Goal: Information Seeking & Learning: Learn about a topic

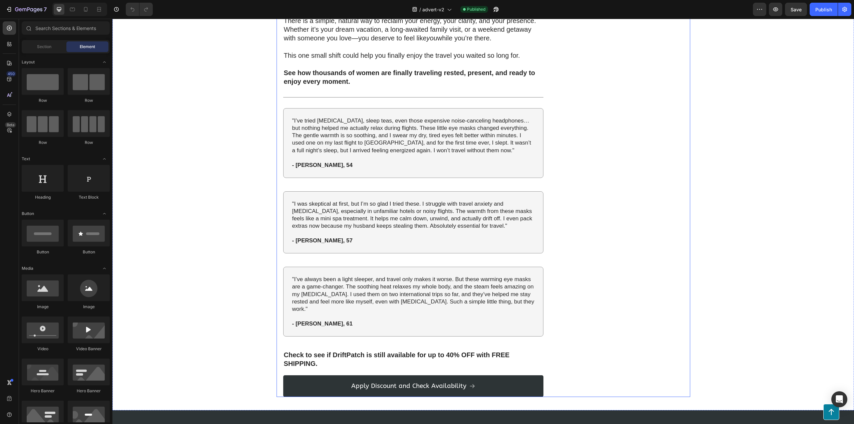
scroll to position [2757, 0]
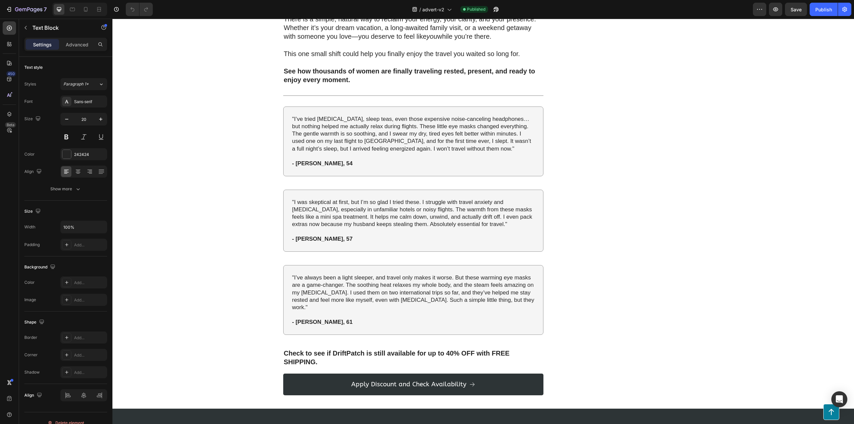
drag, startPoint x: 410, startPoint y: 235, endPoint x: 279, endPoint y: 236, distance: 131.1
drag, startPoint x: 340, startPoint y: 256, endPoint x: 278, endPoint y: 255, distance: 62.4
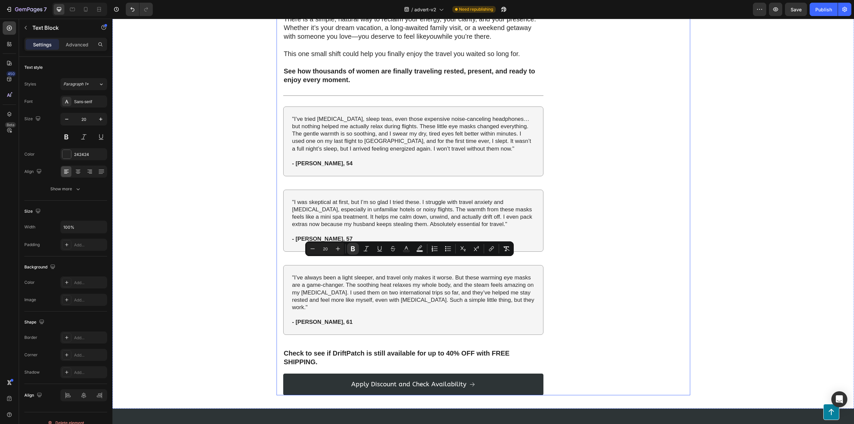
drag, startPoint x: 404, startPoint y: 282, endPoint x: 274, endPoint y: 265, distance: 131.5
click at [418, 251] on button "Text Background Color" at bounding box center [420, 248] width 12 height 12
type input "000000"
type input "77"
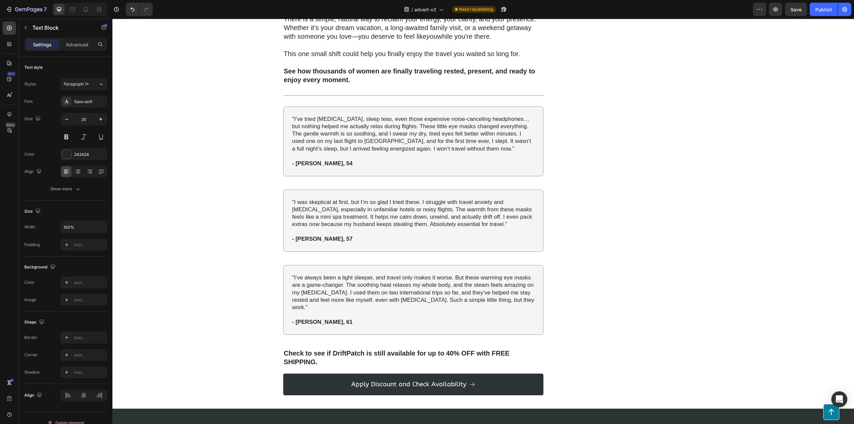
drag, startPoint x: 293, startPoint y: 272, endPoint x: 277, endPoint y: 273, distance: 16.7
drag, startPoint x: 417, startPoint y: 260, endPoint x: 273, endPoint y: 263, distance: 144.1
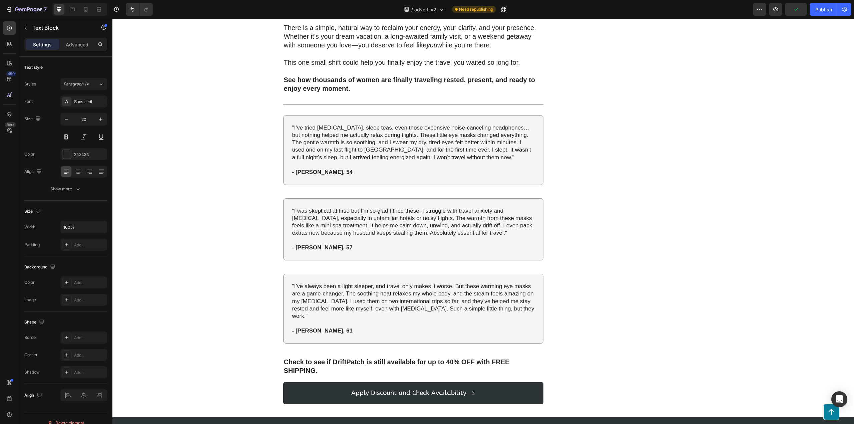
drag, startPoint x: 398, startPoint y: 288, endPoint x: 278, endPoint y: 289, distance: 120.1
drag, startPoint x: 504, startPoint y: 306, endPoint x: 488, endPoint y: 307, distance: 16.1
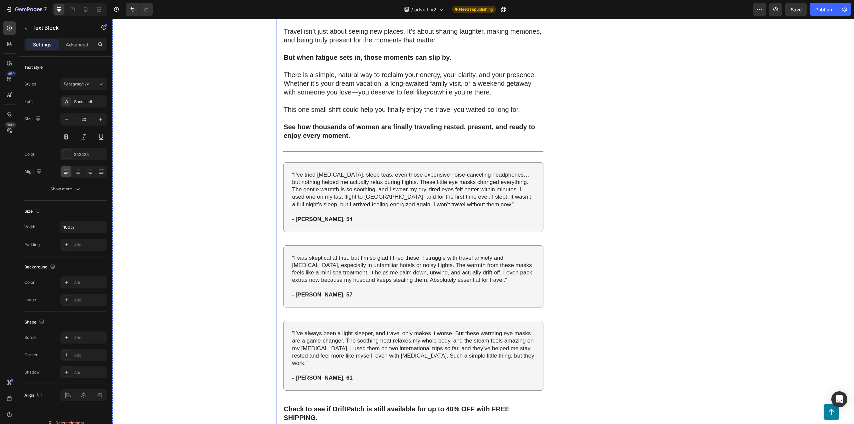
scroll to position [2712, 0]
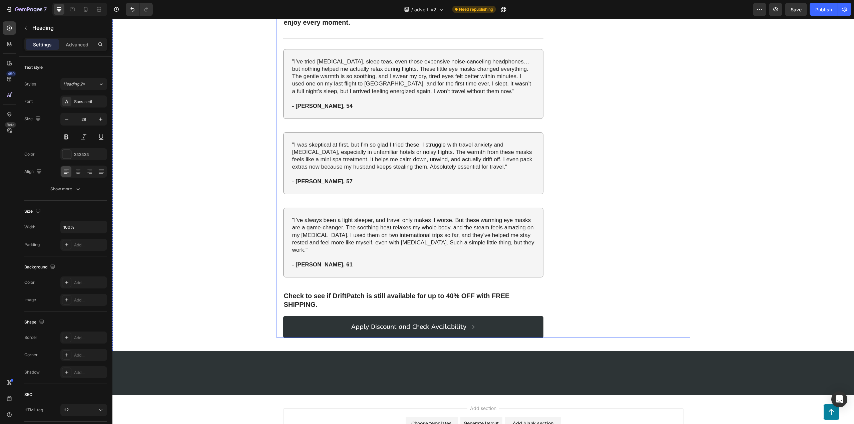
scroll to position [2846, 0]
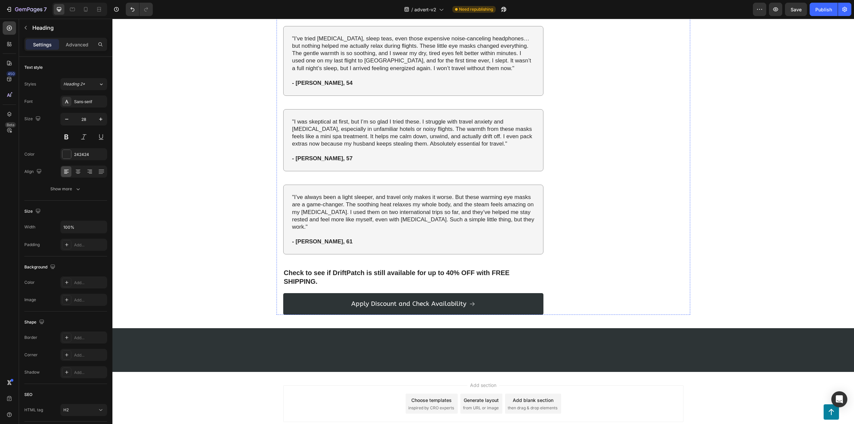
drag, startPoint x: 336, startPoint y: 199, endPoint x: 279, endPoint y: 167, distance: 65.5
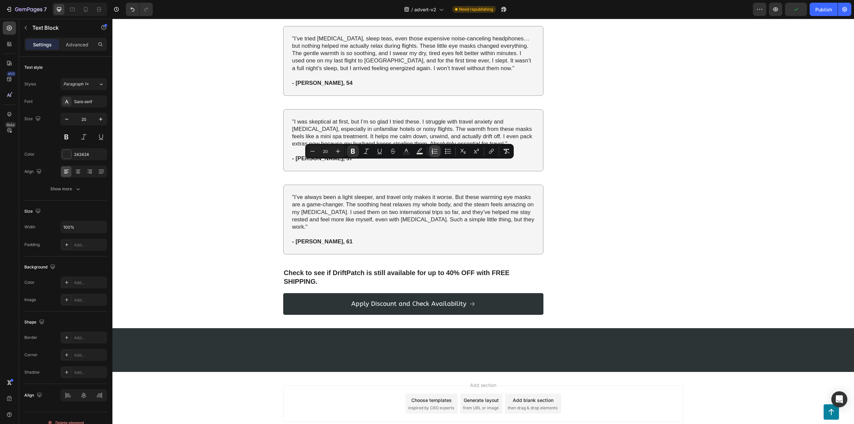
click at [432, 148] on icon "Editor contextual toolbar" at bounding box center [432, 149] width 1 height 2
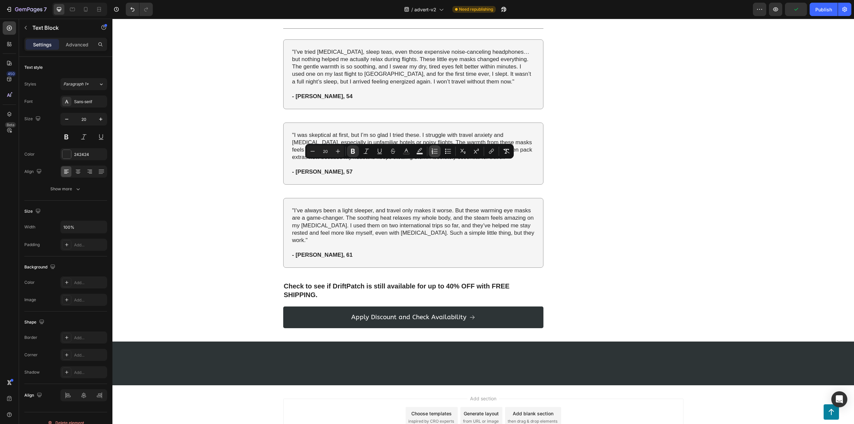
click at [434, 148] on icon "Editor contextual toolbar" at bounding box center [434, 151] width 7 height 7
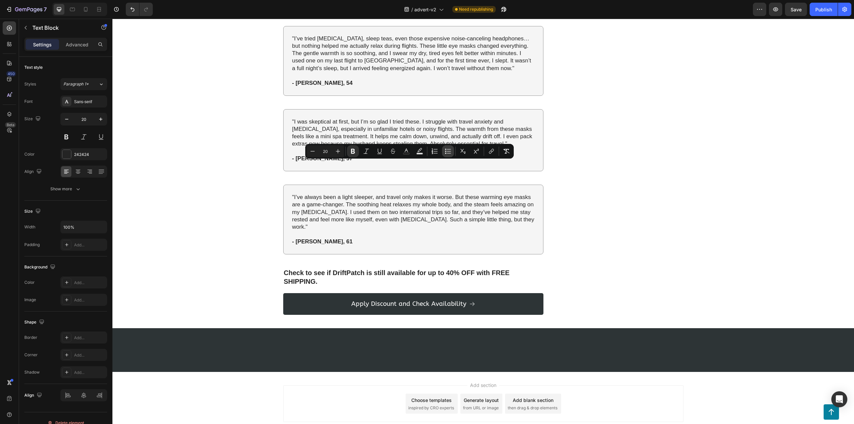
click at [446, 150] on icon "Editor contextual toolbar" at bounding box center [448, 151] width 7 height 7
type input "20"
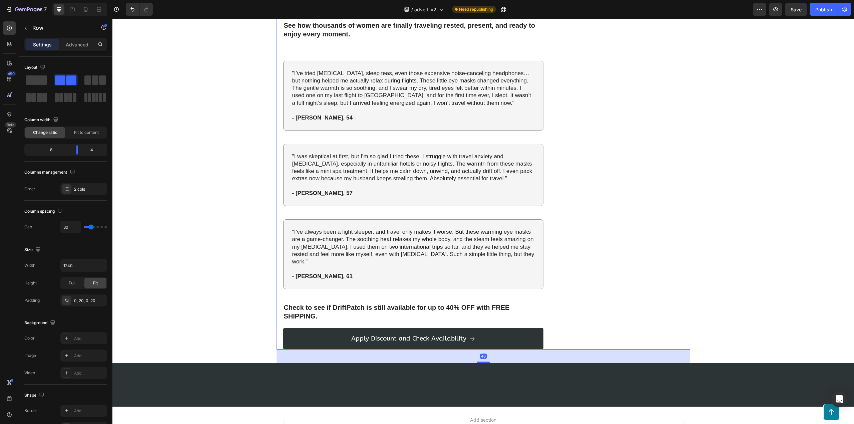
scroll to position [2757, 0]
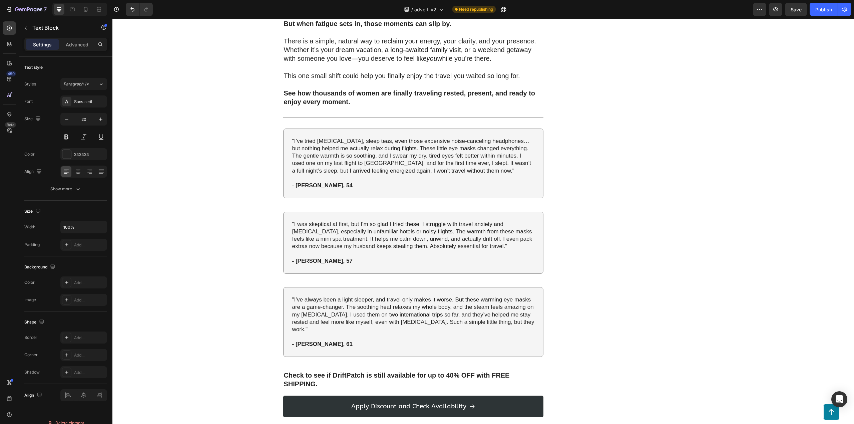
drag, startPoint x: 358, startPoint y: 295, endPoint x: 302, endPoint y: 263, distance: 64.7
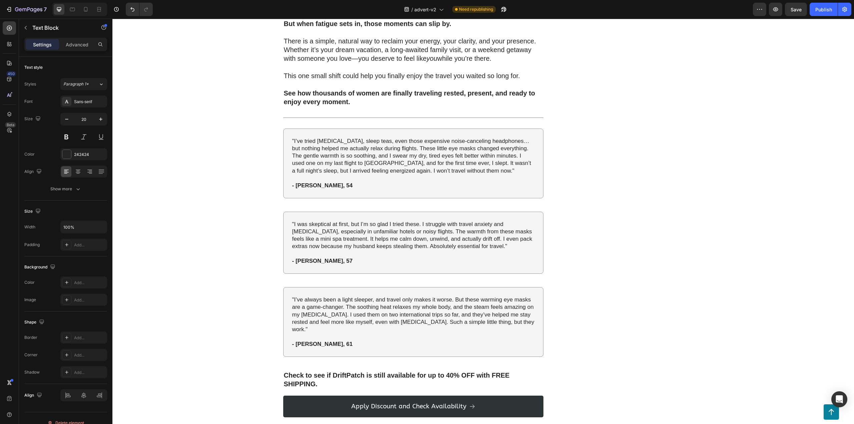
drag, startPoint x: 384, startPoint y: 236, endPoint x: 279, endPoint y: 239, distance: 104.8
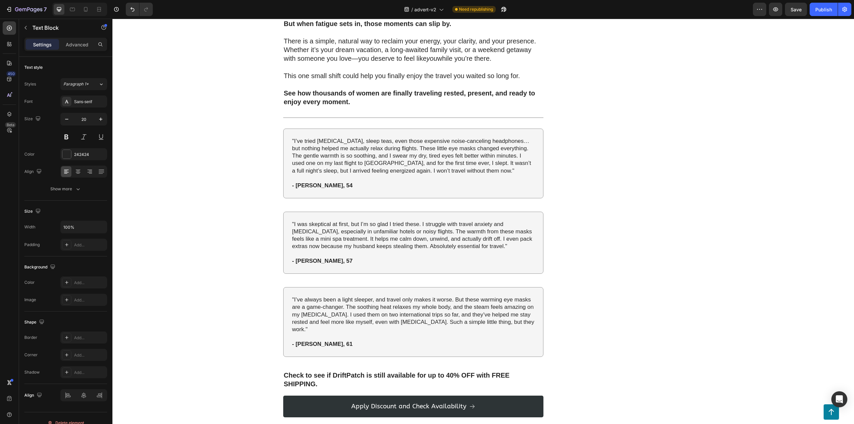
drag, startPoint x: 359, startPoint y: 296, endPoint x: 295, endPoint y: 260, distance: 73.5
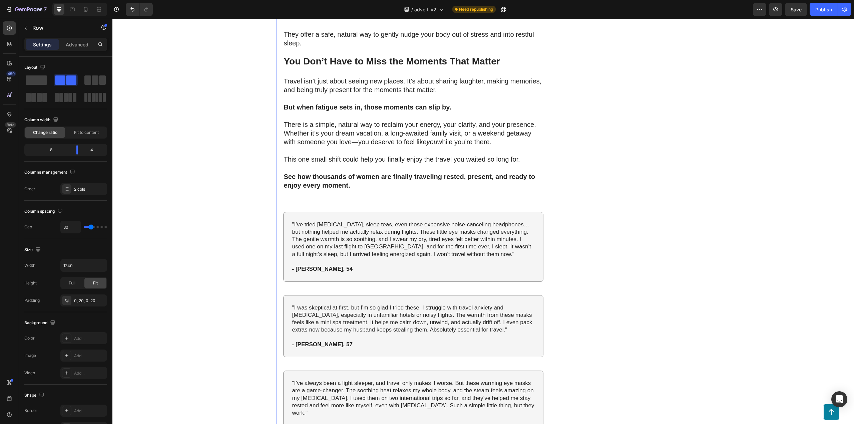
scroll to position [2668, 0]
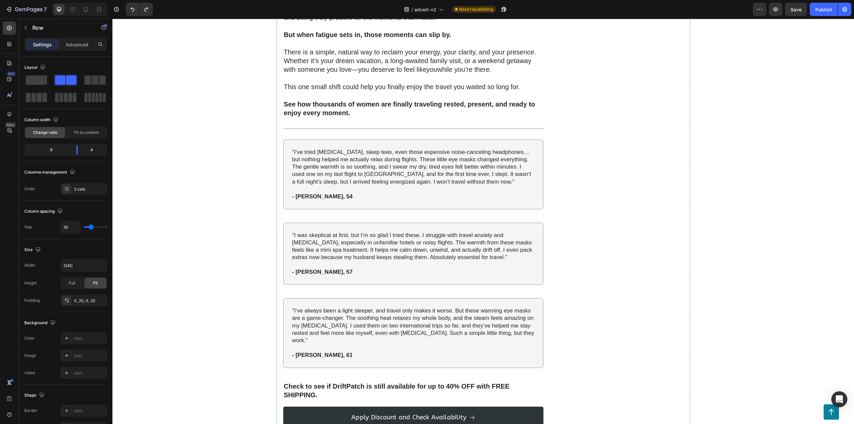
scroll to position [2757, 0]
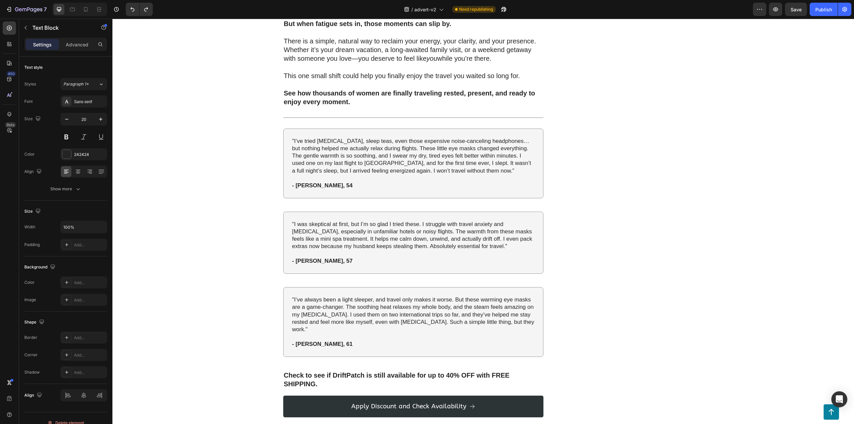
drag, startPoint x: 350, startPoint y: 298, endPoint x: 318, endPoint y: 299, distance: 31.7
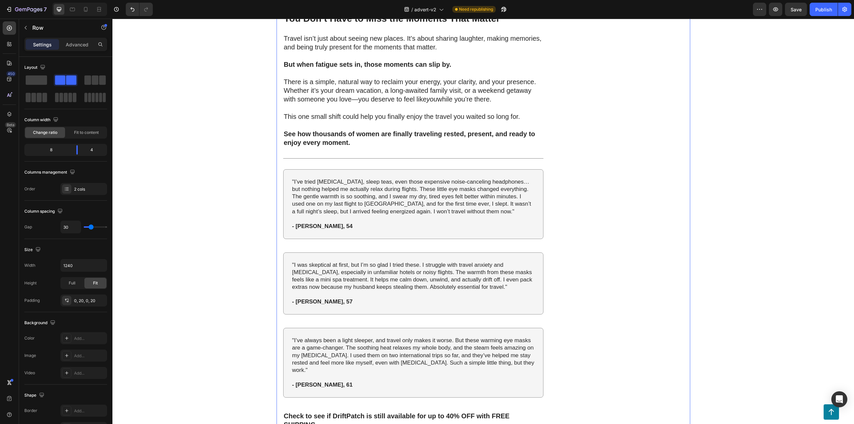
scroll to position [2712, 0]
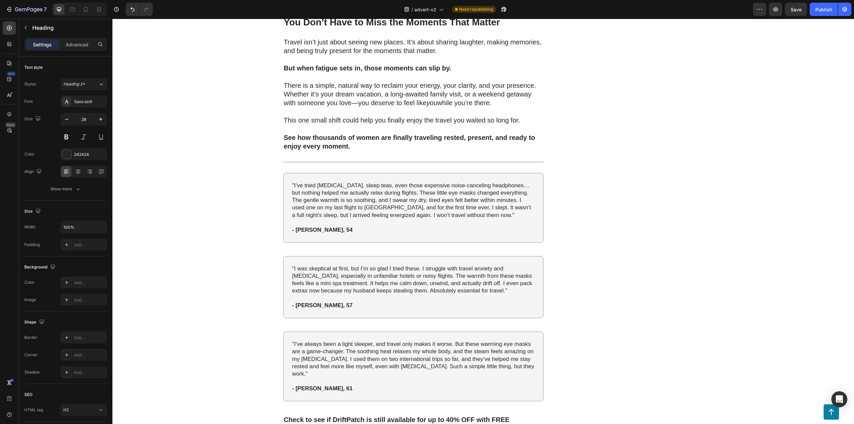
drag, startPoint x: 482, startPoint y: 228, endPoint x: 342, endPoint y: 231, distance: 139.8
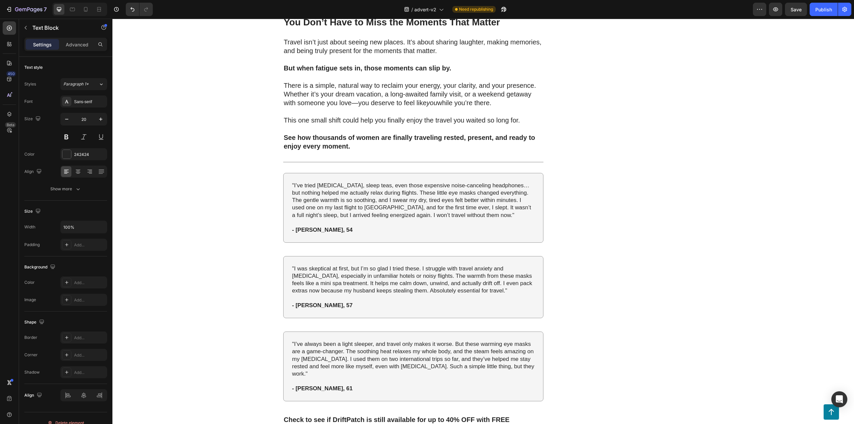
click at [284, 8] on p "then these compresses offer a safe, natural way to gently nudge your body out o…" at bounding box center [413, -1] width 259 height 17
click at [386, 8] on p "...then these compresses offer a safe, natural way to gently nudge your body ou…" at bounding box center [413, -1] width 259 height 17
click at [400, 8] on p "...then these compresses offer a safe, natural way to gently nudge your body ou…" at bounding box center [413, -1] width 259 height 17
click at [430, 8] on p "...then these compresses offer a safe, natural way to gently nudge your body ou…" at bounding box center [413, -1] width 259 height 17
click at [427, 8] on p "...then these compresses offer a safe, natural way to gently nudge your body ou…" at bounding box center [413, -1] width 259 height 17
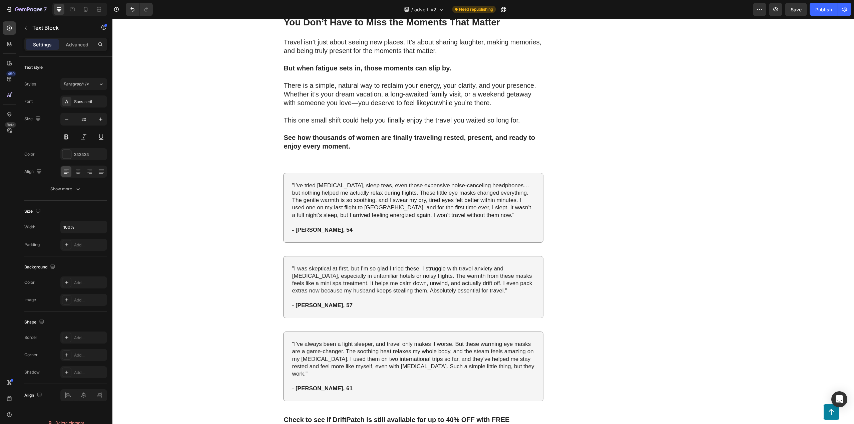
click at [431, 8] on p "...then these compresses offer a safe, natural way to gently nudge your body ou…" at bounding box center [413, -1] width 259 height 17
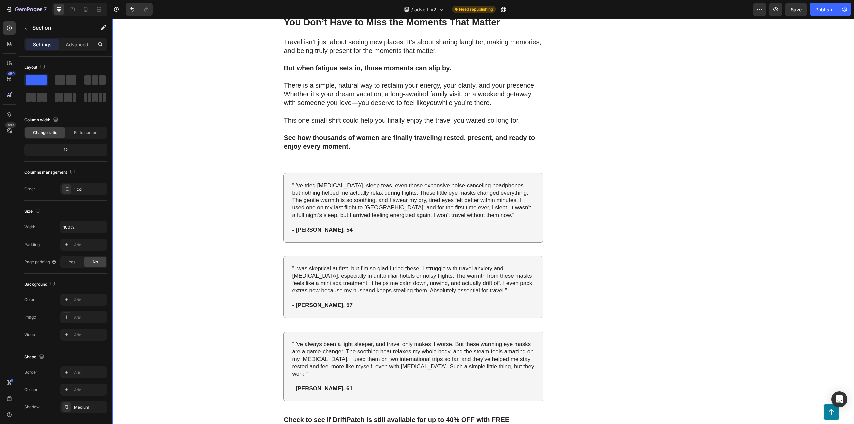
click at [424, 8] on p "...then these compresses offer a safe, natural way to gently nudge your body ou…" at bounding box center [413, -1] width 259 height 17
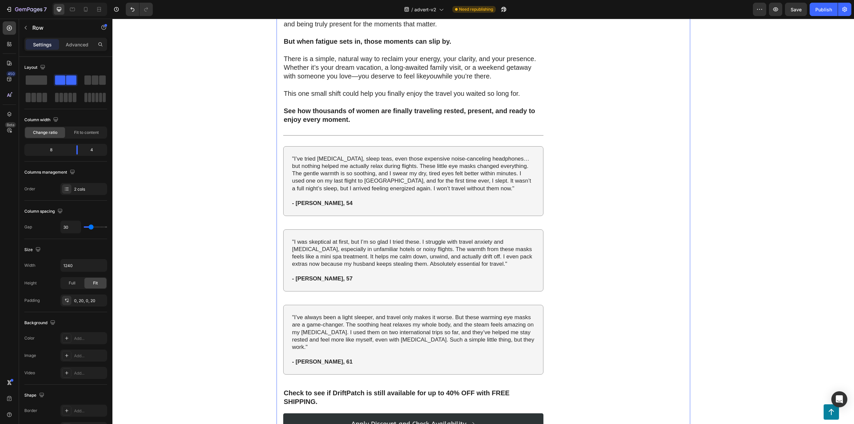
scroll to position [2757, 0]
